Goal: Navigation & Orientation: Find specific page/section

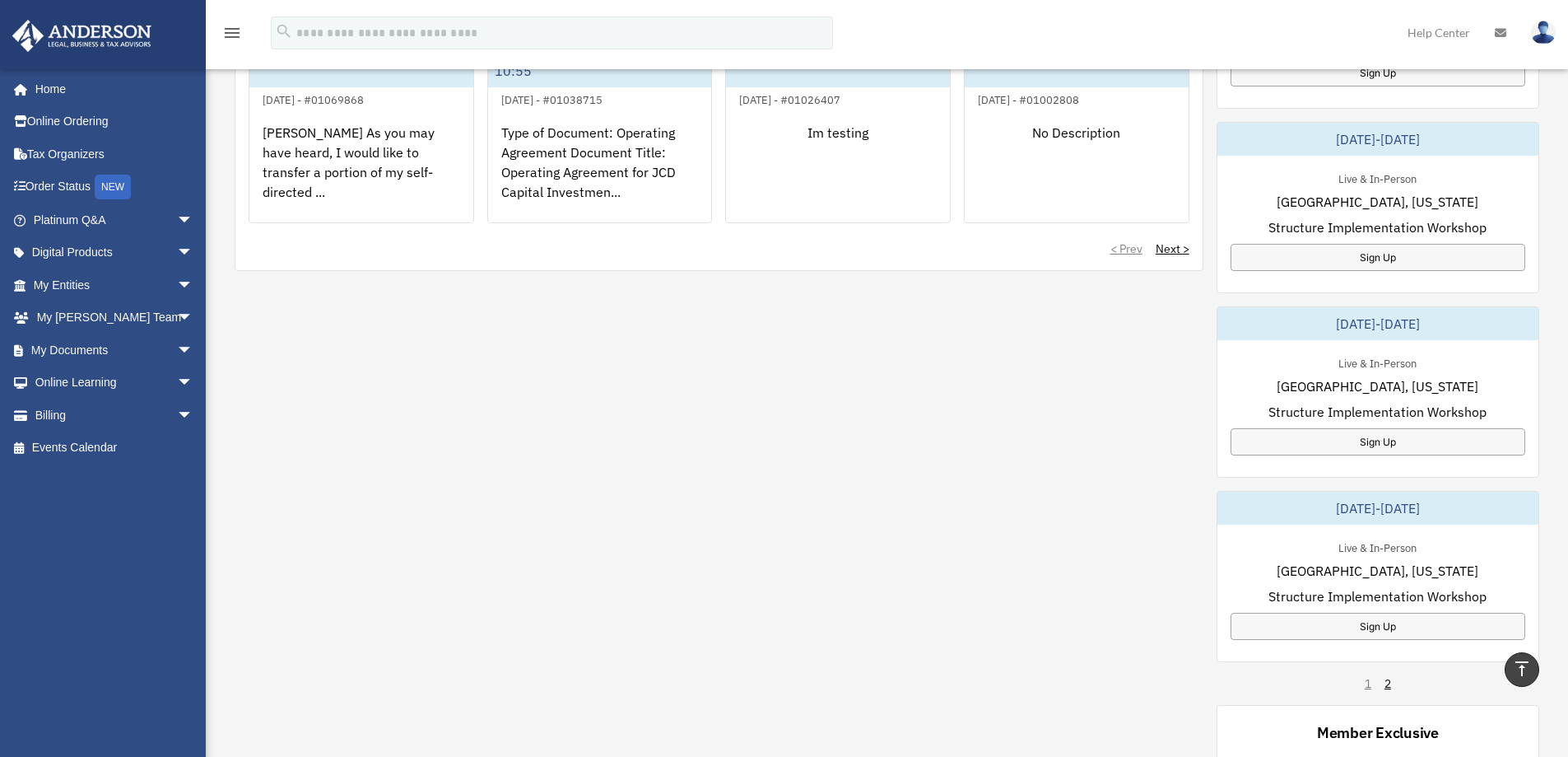
scroll to position [741, 0]
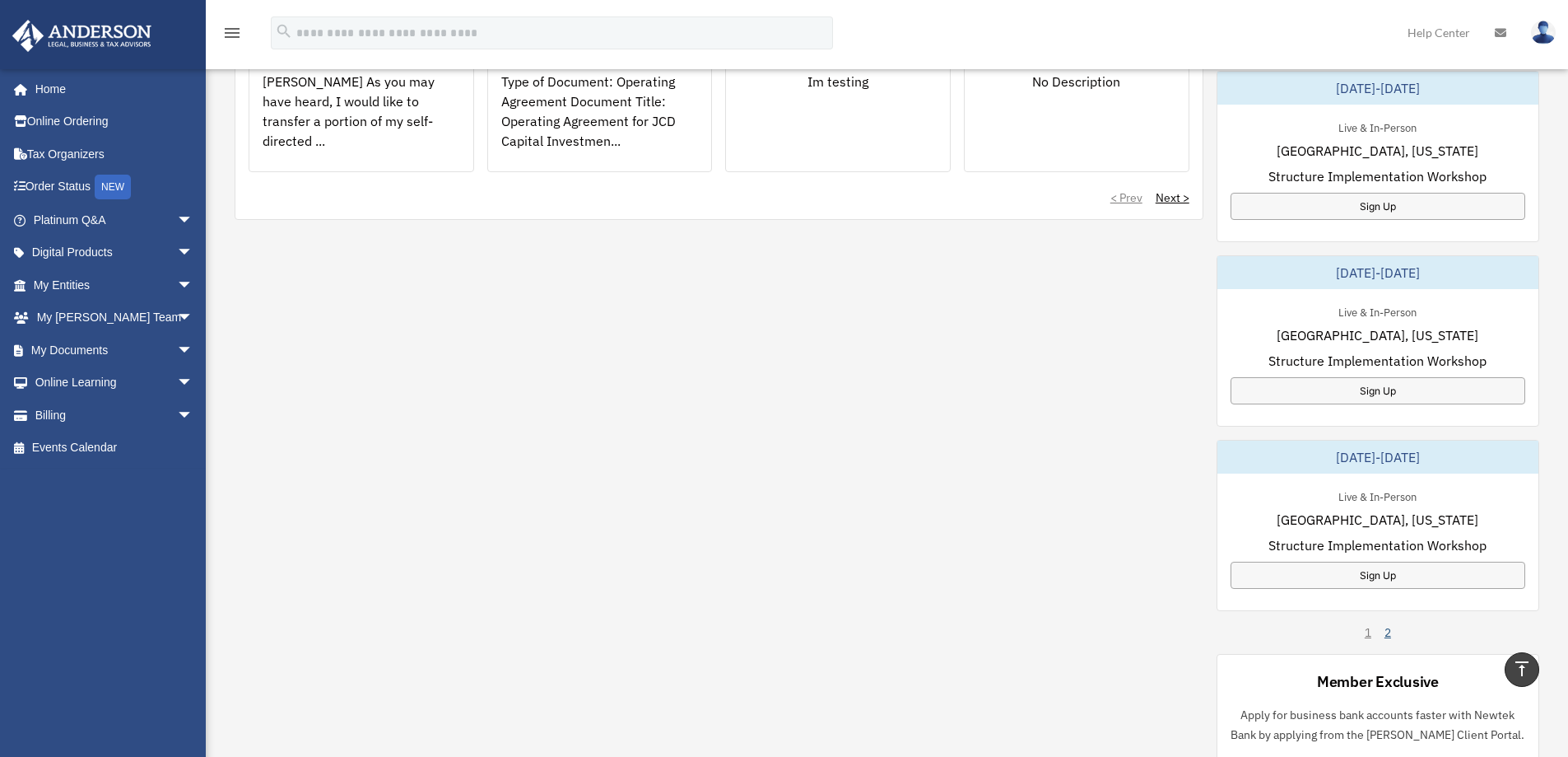
click at [1388, 631] on link "2" at bounding box center [1388, 632] width 7 height 17
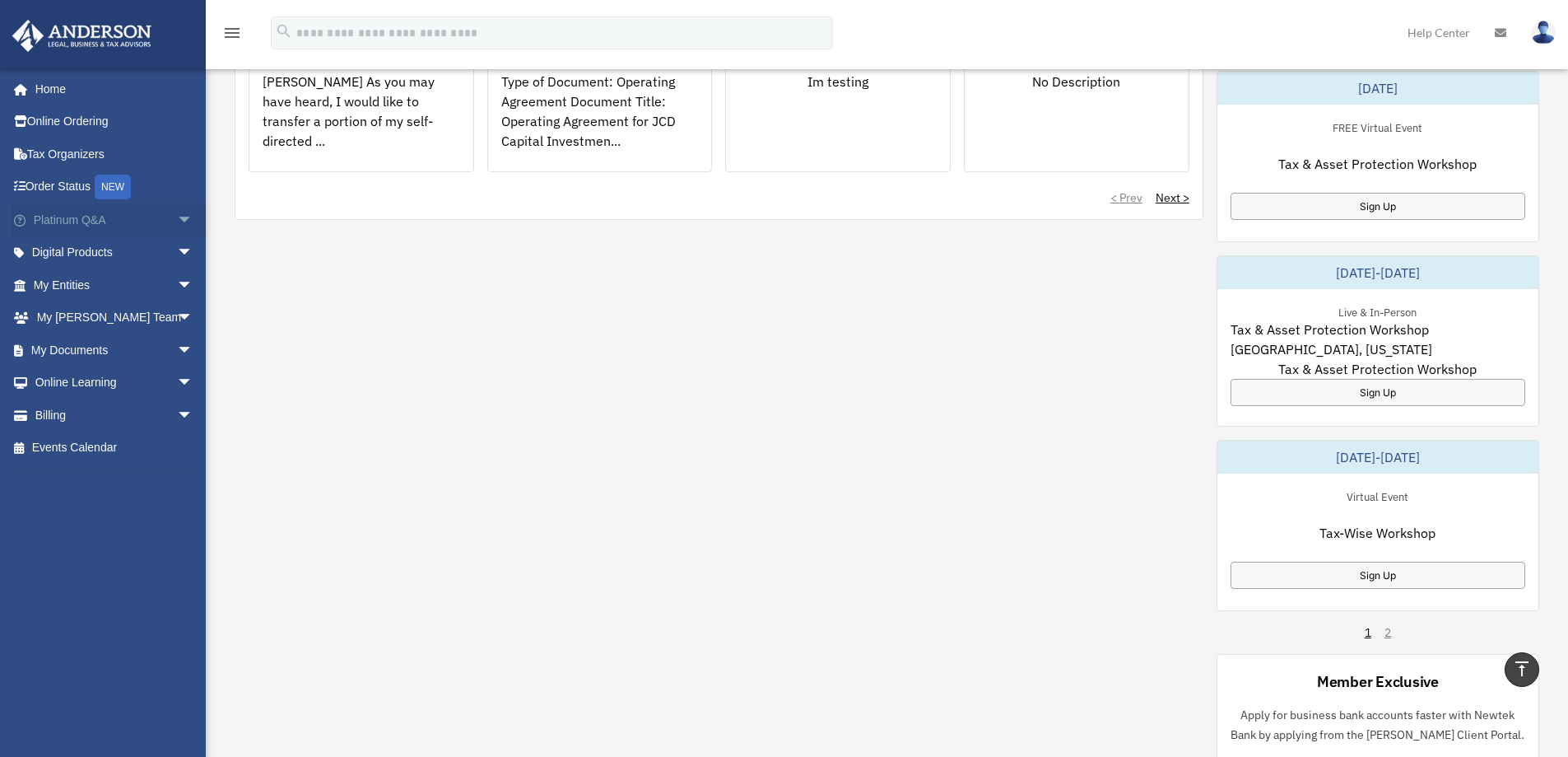
click at [122, 220] on link "Platinum Q&A arrow_drop_down" at bounding box center [114, 219] width 206 height 33
click at [177, 220] on span "arrow_drop_down" at bounding box center [192, 220] width 33 height 33
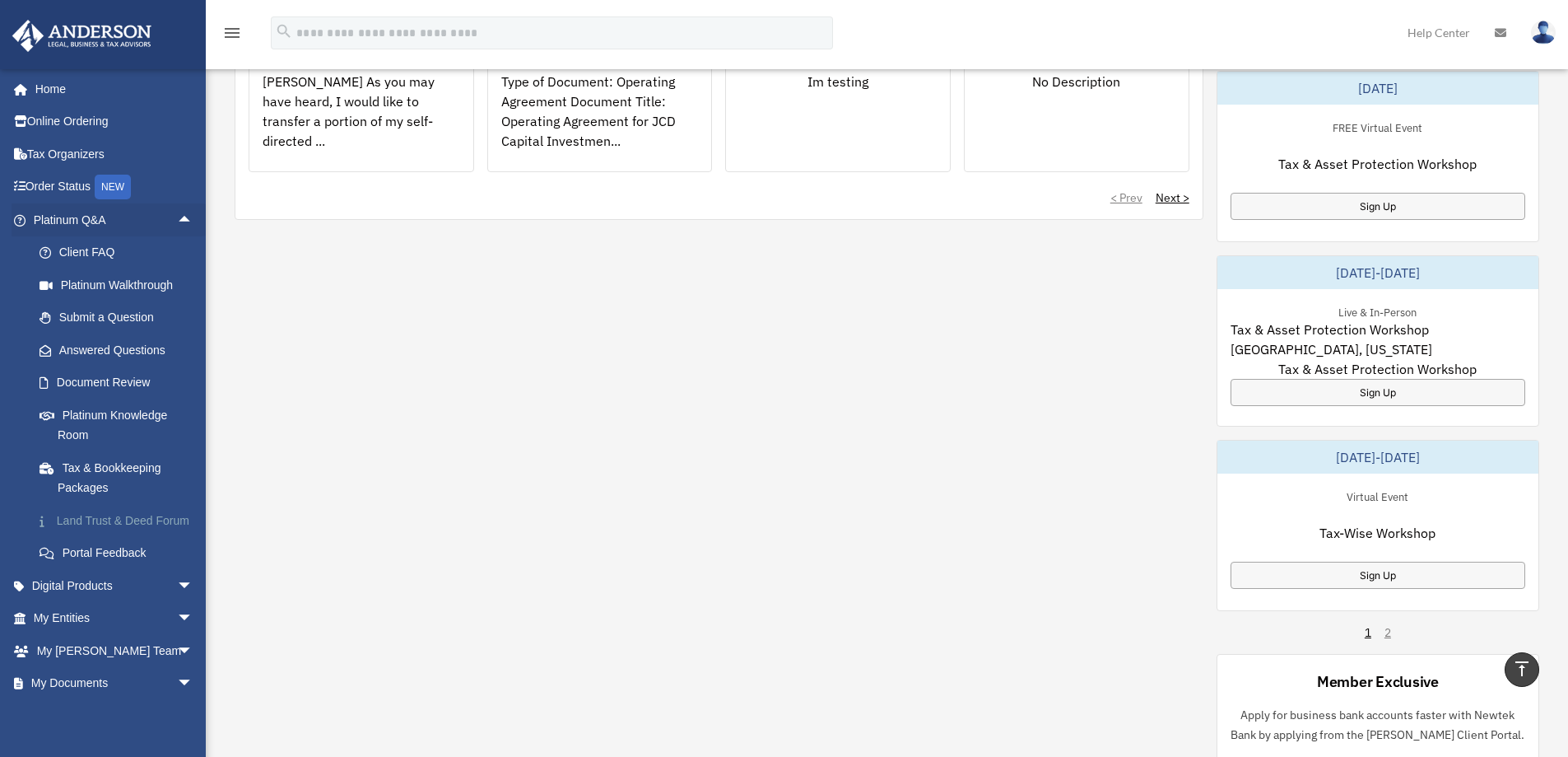
click at [138, 523] on link "Land Trust & Deed Forum" at bounding box center [121, 520] width 195 height 33
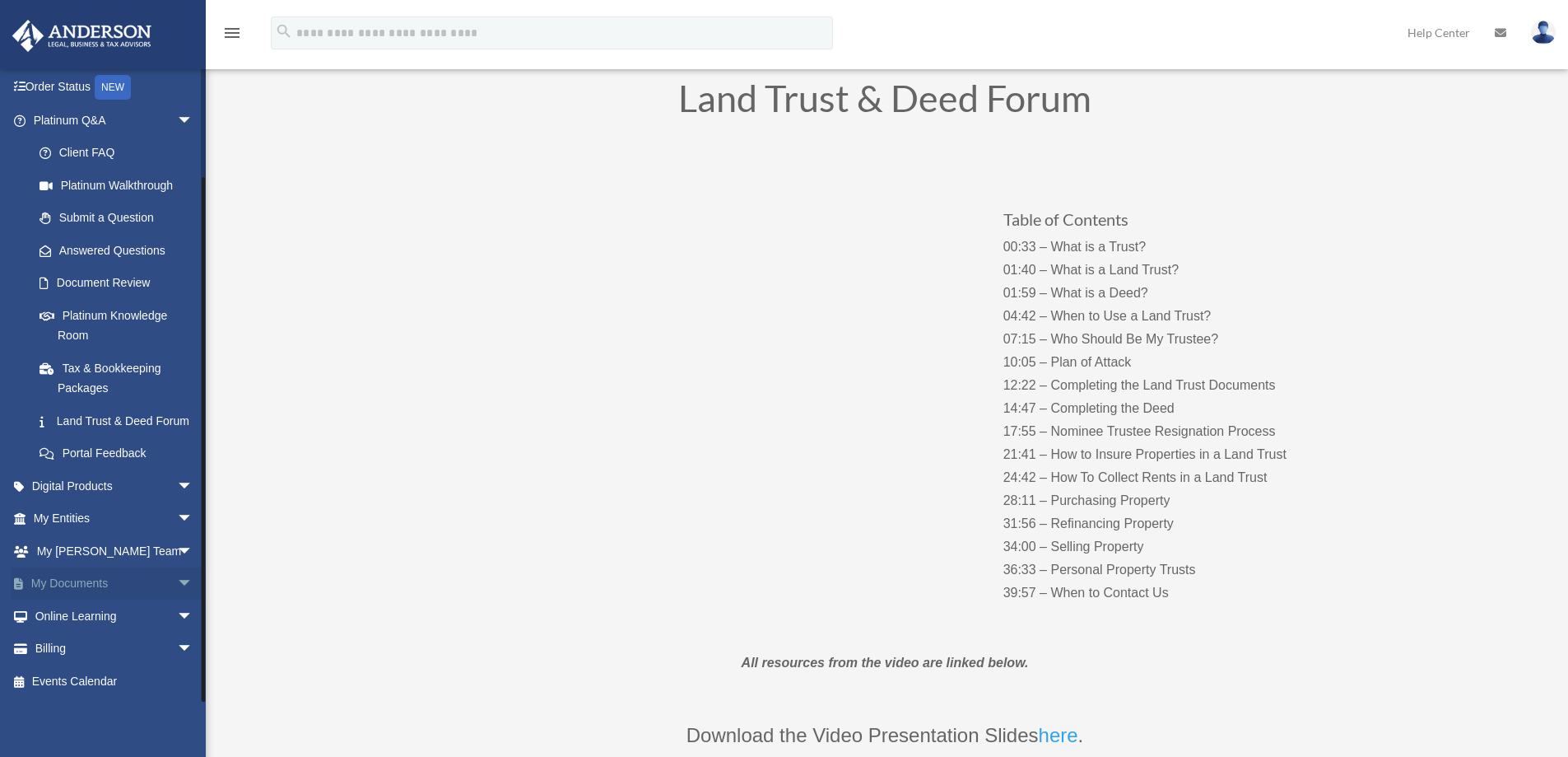
scroll to position [247, 0]
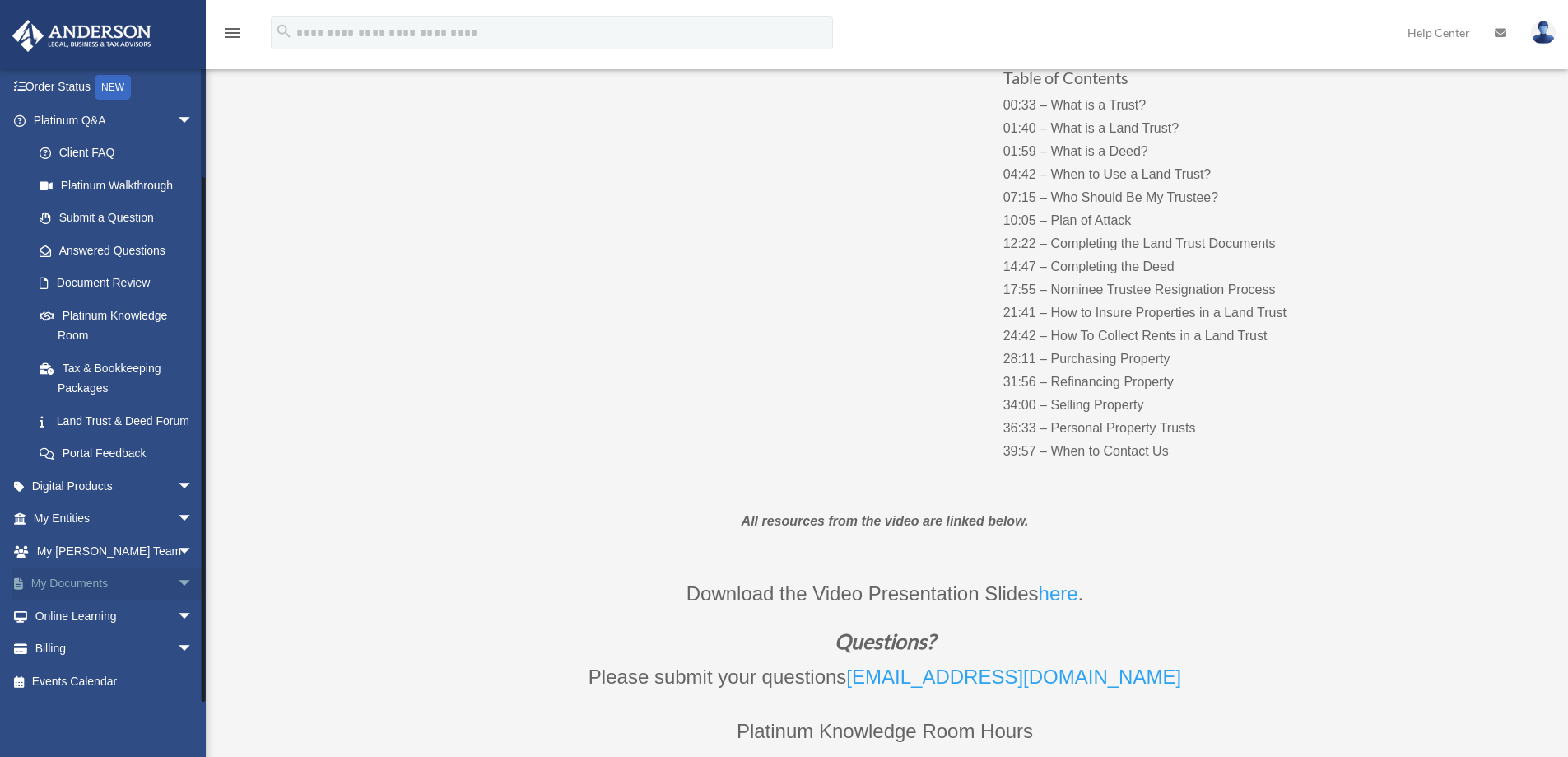
click at [177, 583] on span "arrow_drop_down" at bounding box center [192, 584] width 33 height 33
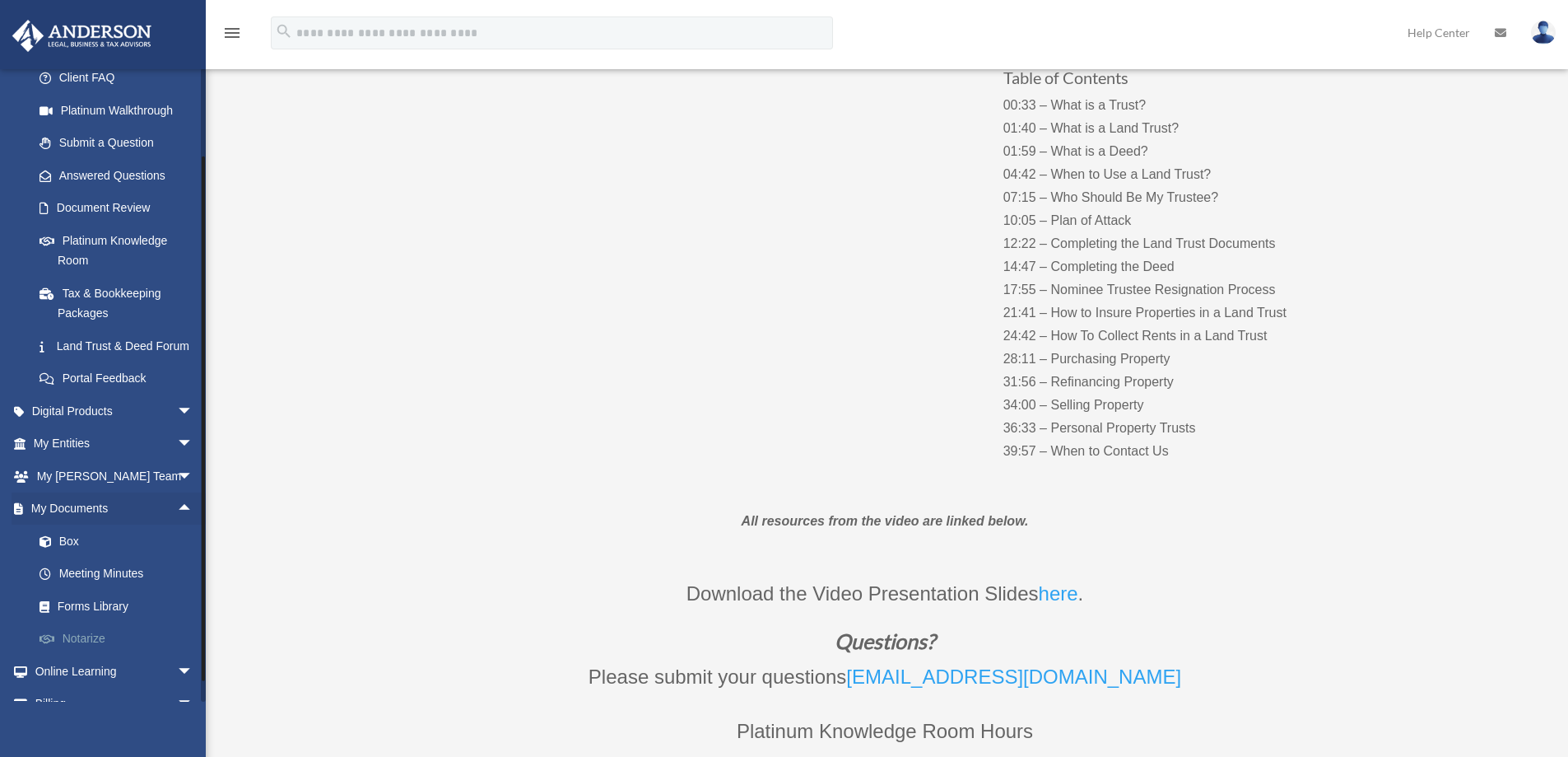
scroll to position [202, 0]
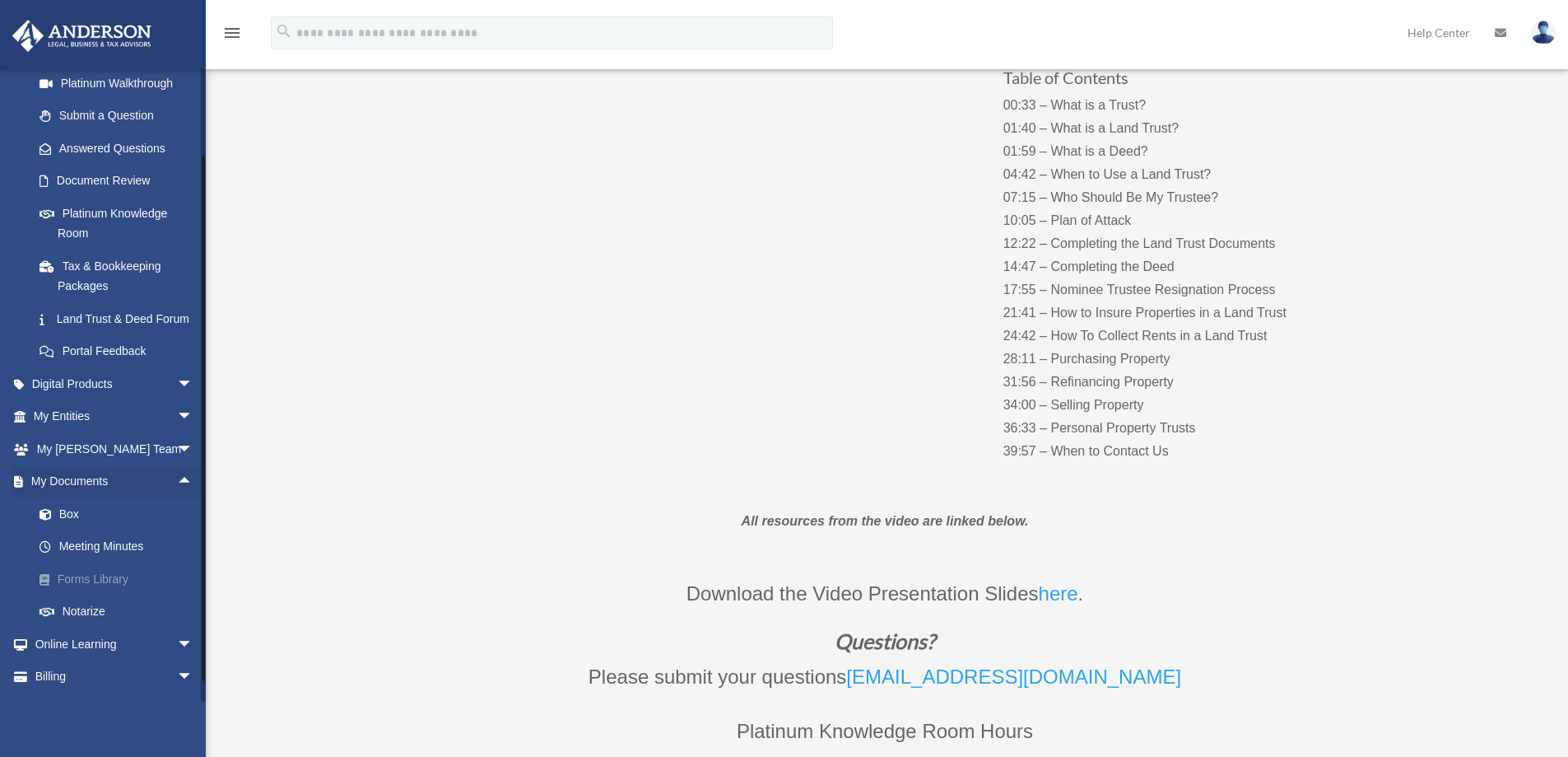
click at [105, 593] on link "Forms Library" at bounding box center [121, 578] width 195 height 33
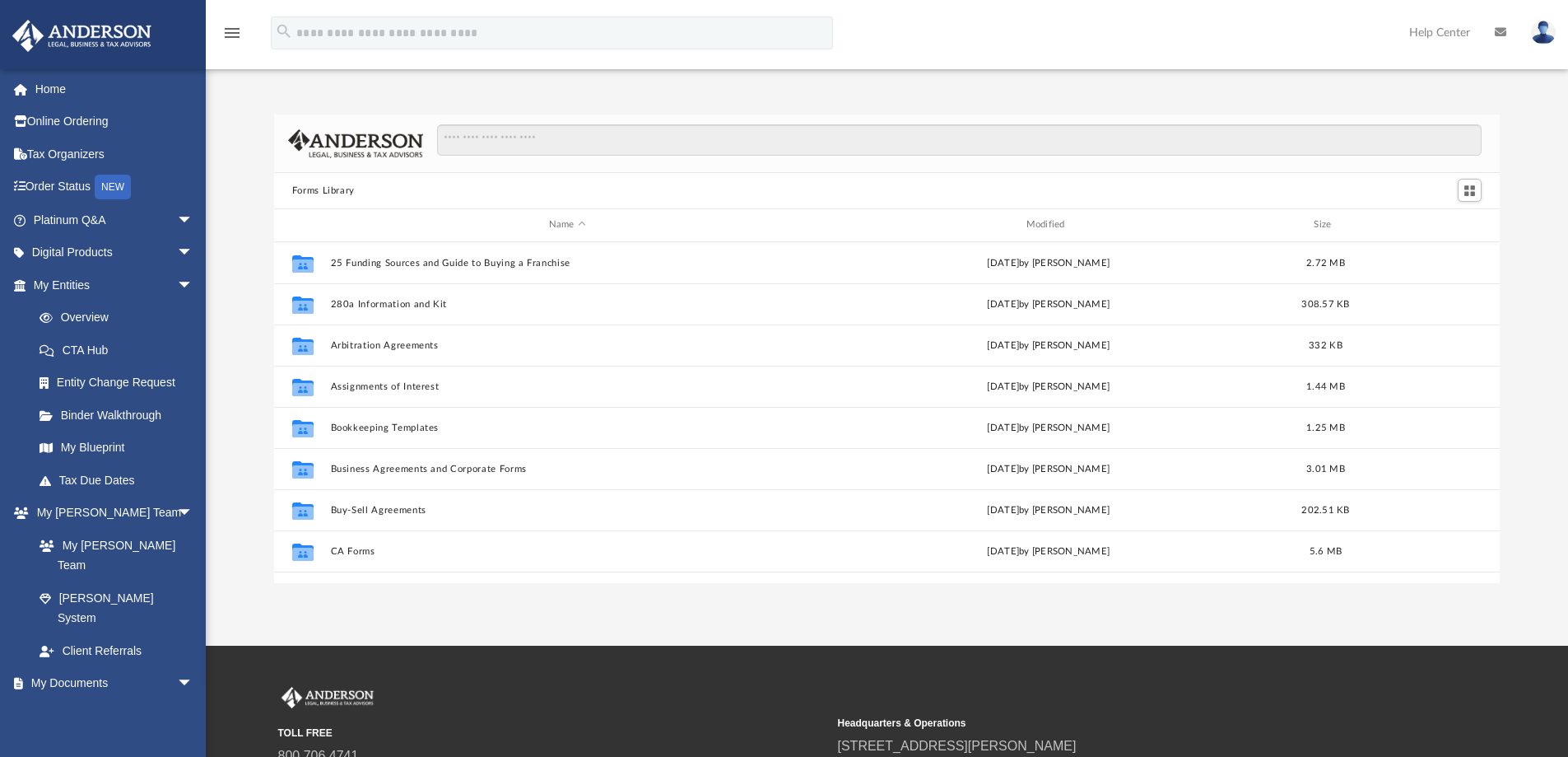
scroll to position [363, 1214]
drag, startPoint x: 170, startPoint y: 282, endPoint x: 165, endPoint y: 248, distance: 34.4
click at [177, 282] on span "arrow_drop_down" at bounding box center [192, 286] width 33 height 33
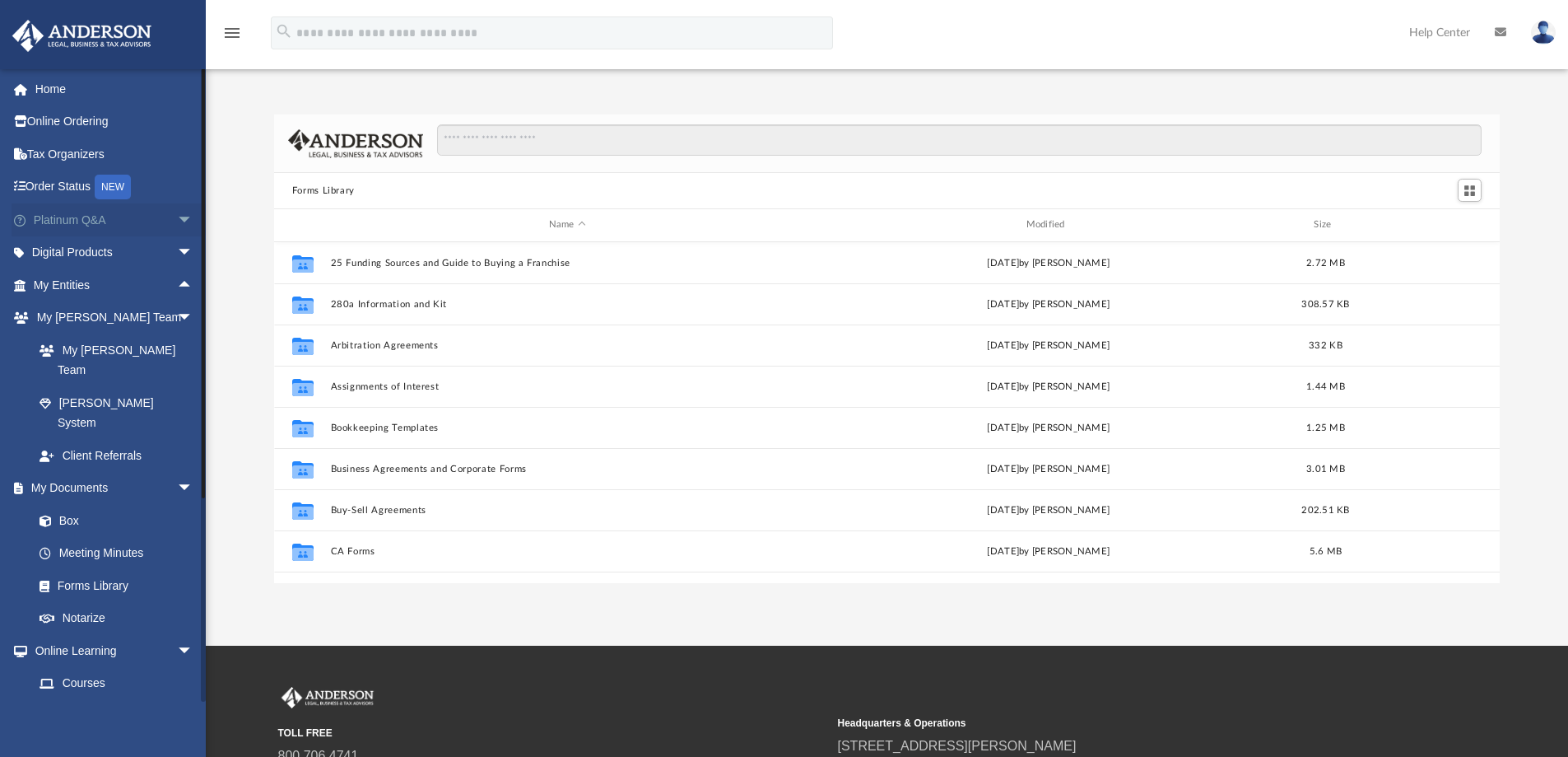
click at [181, 223] on span "arrow_drop_down" at bounding box center [192, 220] width 33 height 33
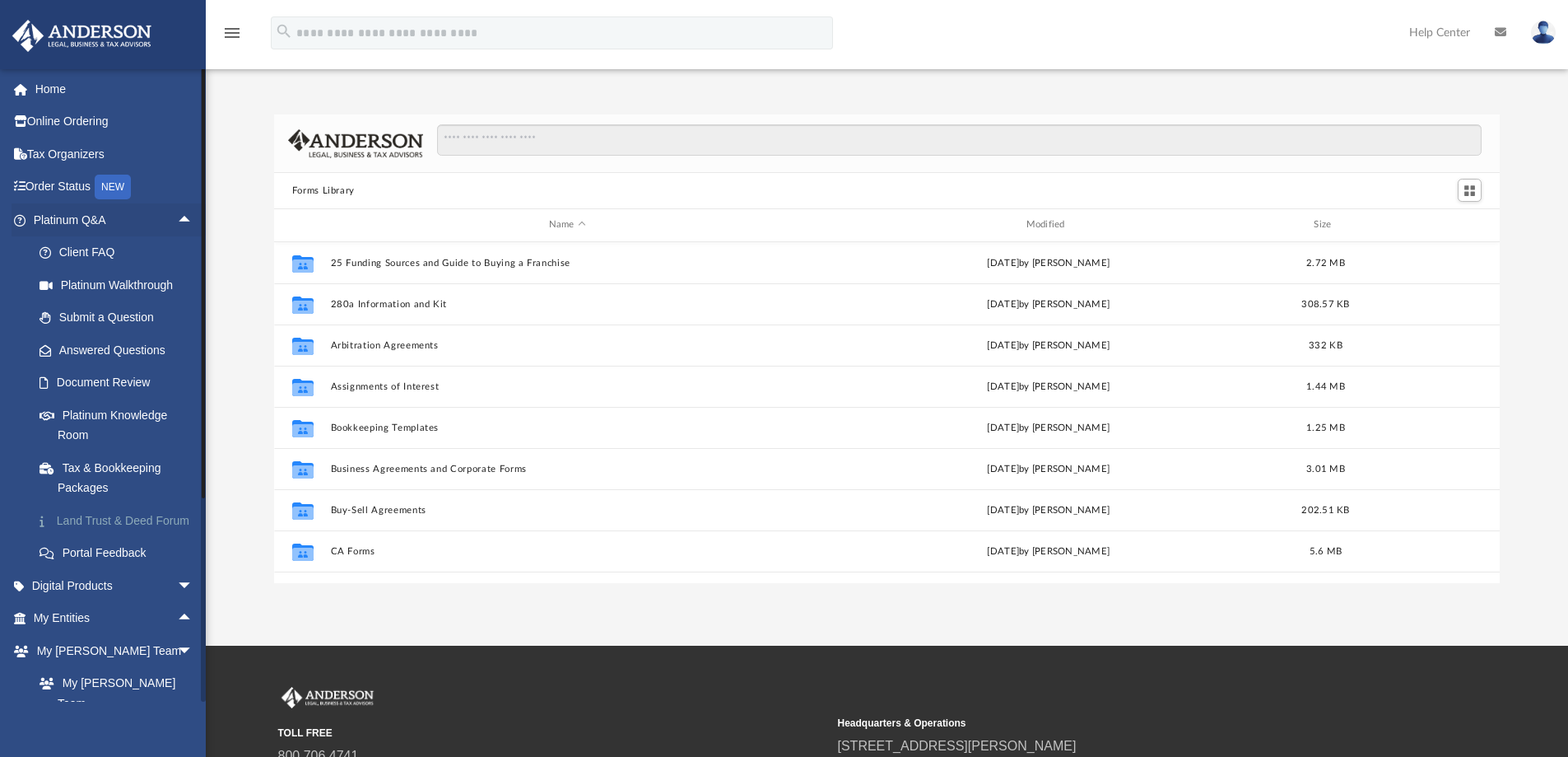
click at [118, 523] on link "Land Trust & Deed Forum" at bounding box center [121, 520] width 195 height 33
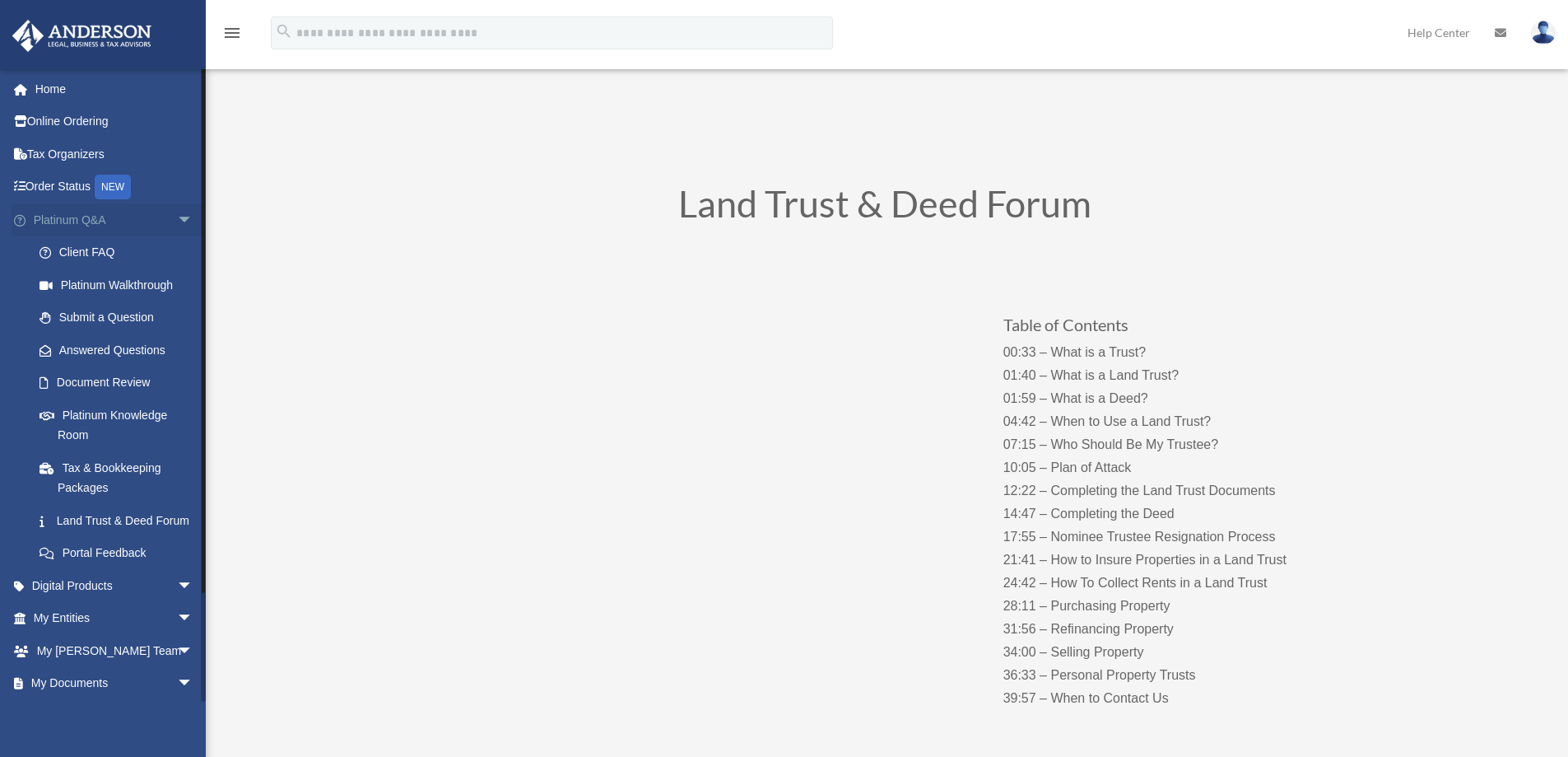
click at [177, 222] on span "arrow_drop_down" at bounding box center [192, 220] width 33 height 33
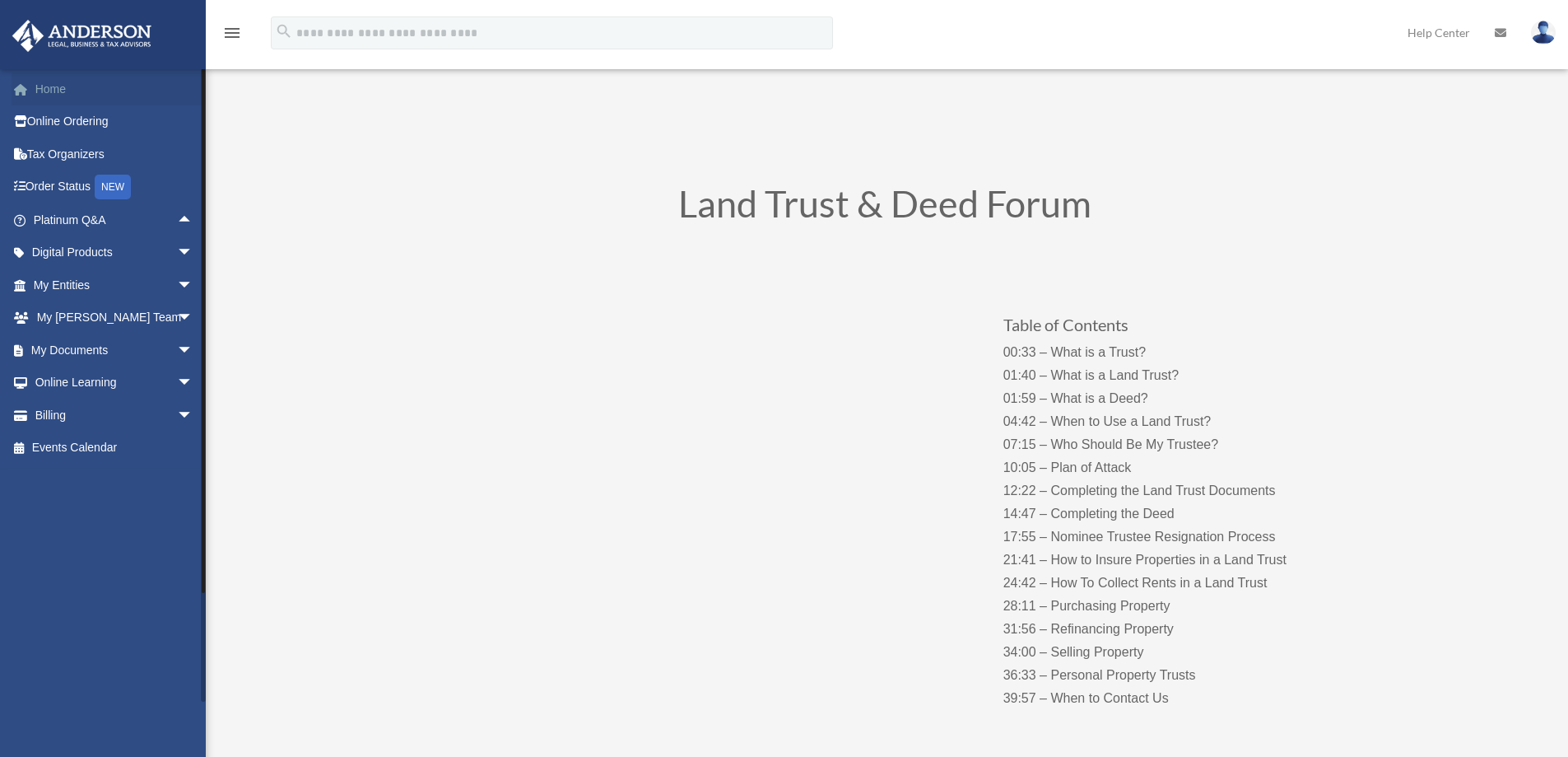
click at [52, 90] on link "Home" at bounding box center [114, 88] width 206 height 33
